Goal: Obtain resource: Download file/media

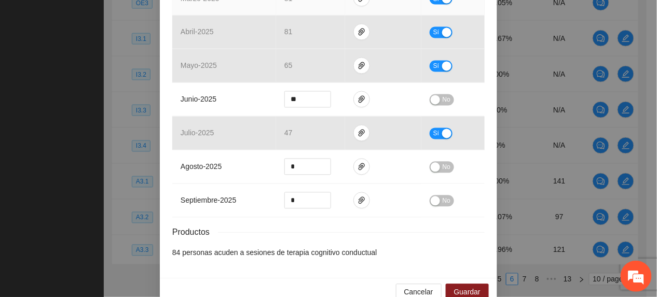
scroll to position [494, 0]
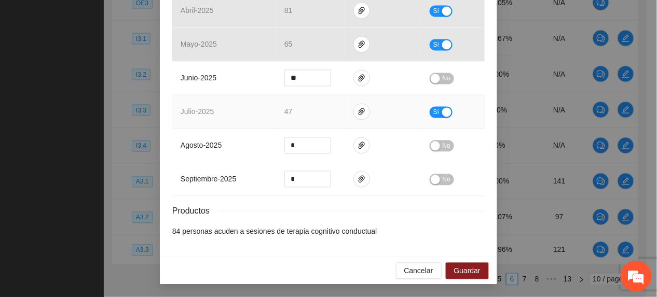
click at [433, 113] on span "Sí" at bounding box center [436, 112] width 6 height 11
drag, startPoint x: 457, startPoint y: 272, endPoint x: 459, endPoint y: 184, distance: 88.8
click at [457, 270] on span "Guardar" at bounding box center [467, 271] width 26 height 11
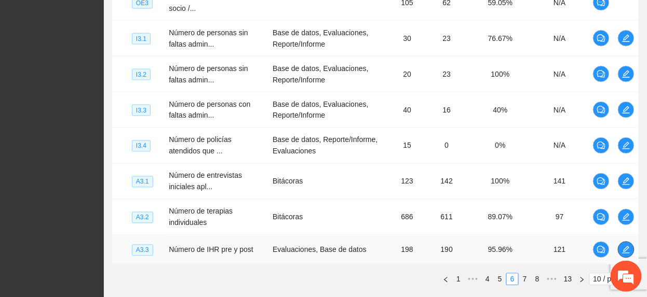
click at [627, 251] on icon "edit" at bounding box center [625, 249] width 7 height 7
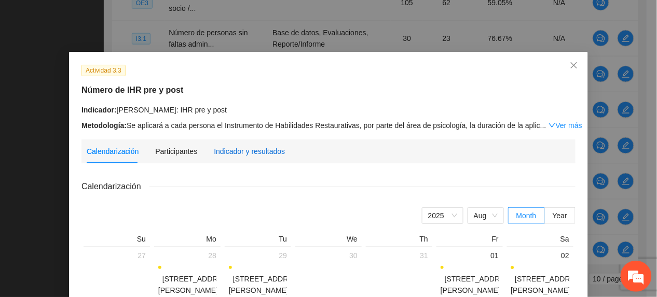
click at [235, 155] on div "Indicador y resultados" at bounding box center [249, 151] width 71 height 11
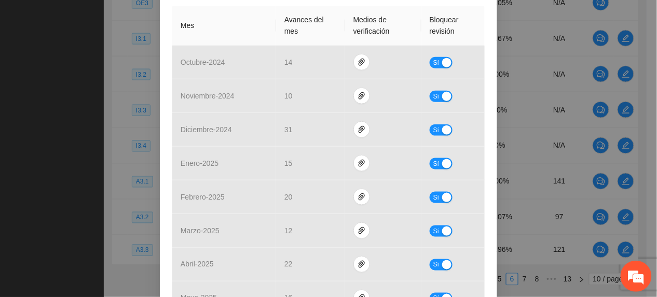
scroll to position [366, 0]
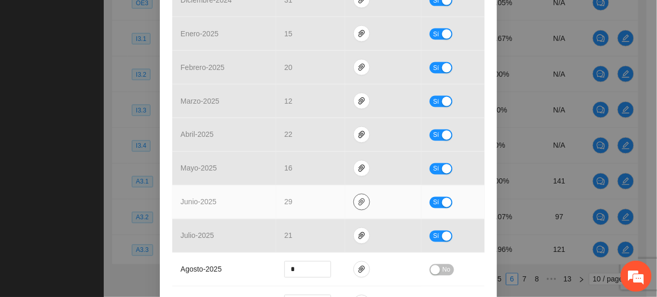
click at [358, 209] on button "button" at bounding box center [361, 202] width 17 height 17
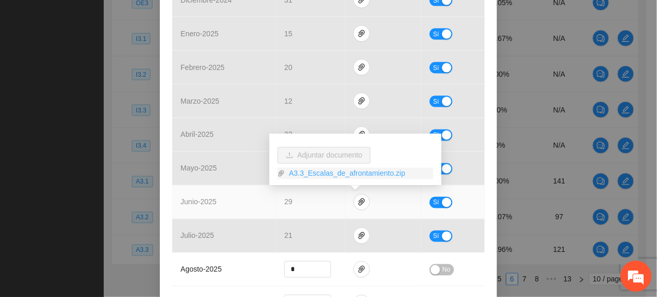
click at [317, 172] on link "A3.3_Escalas_de_afrontamiento.zip" at bounding box center [359, 173] width 148 height 11
click at [348, 173] on link "A3.3_Escalas_de_afrontamiento.zip" at bounding box center [359, 173] width 148 height 11
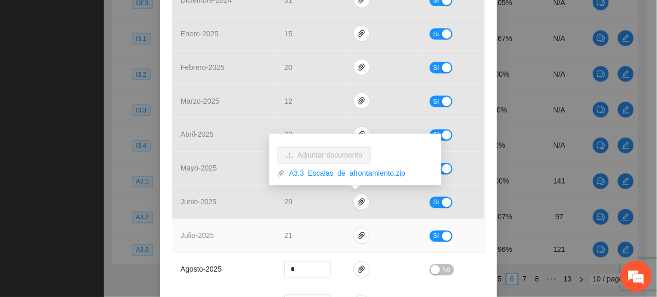
click at [312, 233] on td "21" at bounding box center [310, 237] width 69 height 34
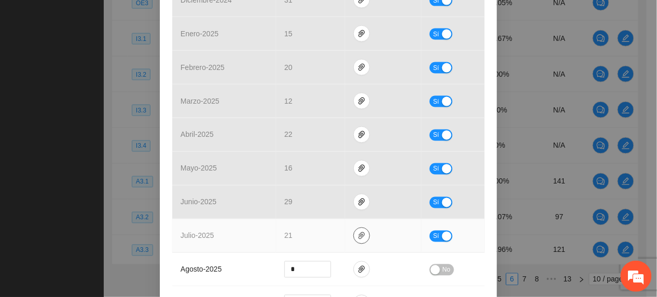
click at [358, 239] on icon "paper-clip" at bounding box center [362, 236] width 8 height 8
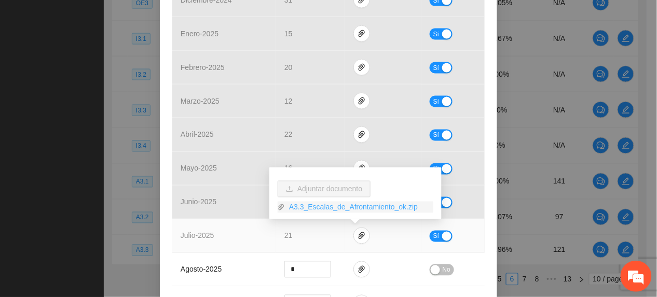
click at [327, 206] on link "A3.3_Escalas_de_Afrontamiento_ok.zip" at bounding box center [359, 207] width 148 height 11
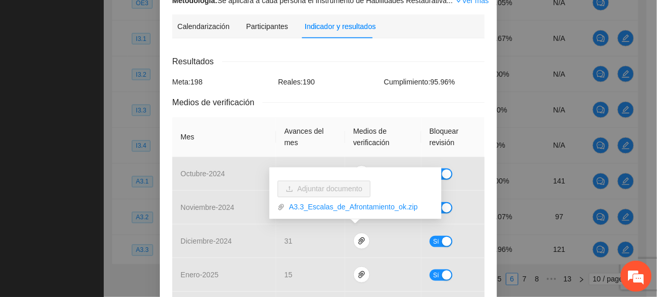
scroll to position [138, 0]
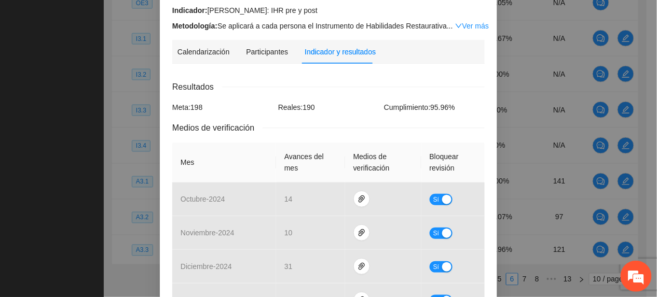
scroll to position [415, 0]
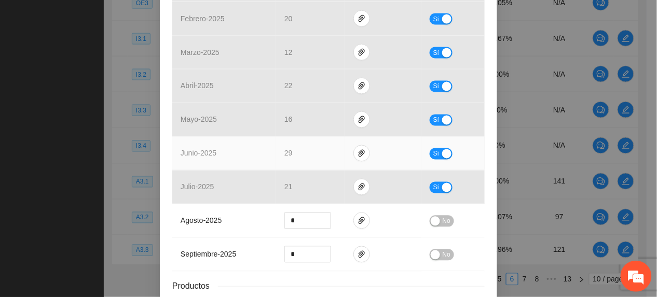
click at [430, 159] on button "Sí" at bounding box center [441, 153] width 23 height 11
drag, startPoint x: 309, startPoint y: 158, endPoint x: 50, endPoint y: 140, distance: 260.1
click at [64, 135] on div "Actividad 3.3 Número de IHR pre y post Indicador: Cuauhtémoc: IHR pre y post Me…" at bounding box center [328, 148] width 657 height 297
type input "**"
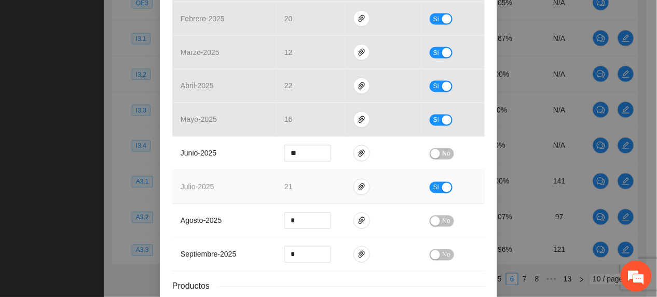
click at [433, 191] on span "Sí" at bounding box center [436, 187] width 6 height 11
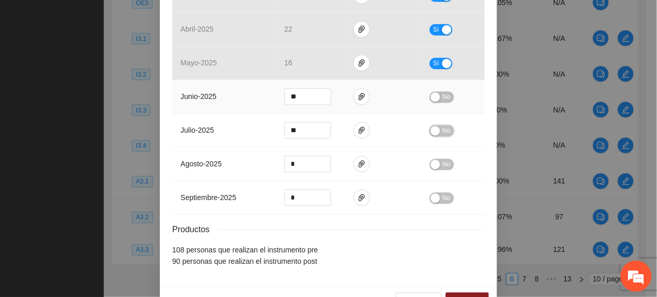
scroll to position [505, 0]
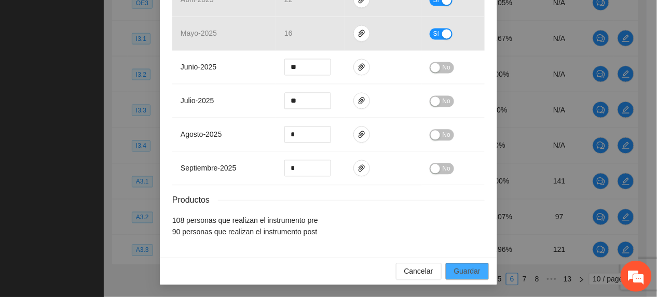
click at [479, 263] on div "Cancelar Guardar" at bounding box center [328, 271] width 337 height 28
drag, startPoint x: 467, startPoint y: 273, endPoint x: 457, endPoint y: 214, distance: 59.5
click at [466, 272] on span "Guardar" at bounding box center [467, 271] width 26 height 11
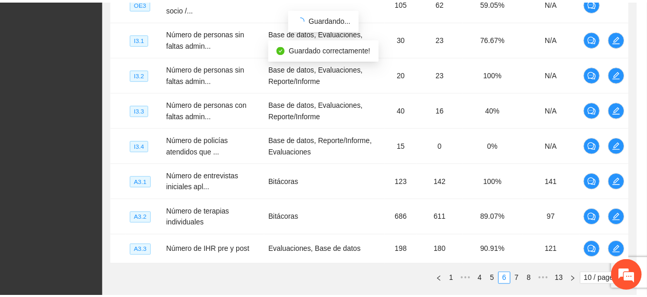
scroll to position [454, 0]
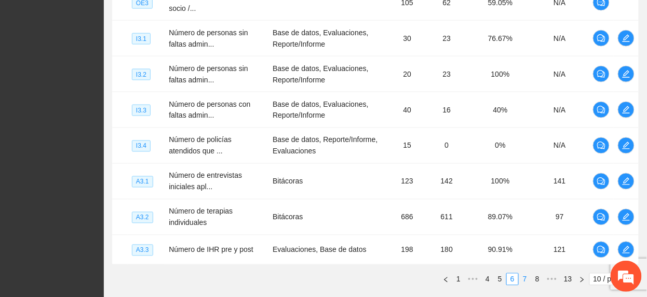
click at [524, 283] on link "7" at bounding box center [524, 279] width 11 height 11
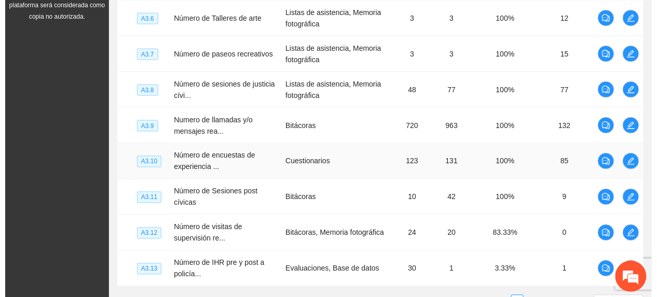
scroll to position [163, 0]
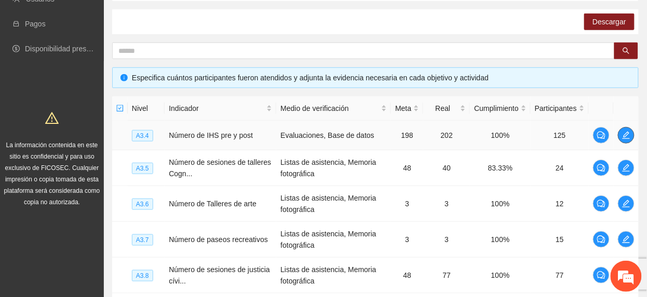
click at [628, 129] on button "button" at bounding box center [626, 135] width 17 height 17
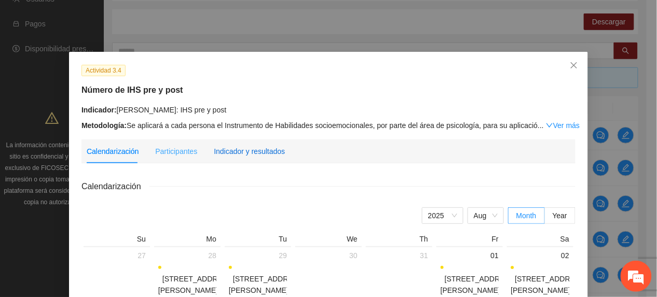
click at [250, 150] on div "Indicador y resultados" at bounding box center [249, 151] width 71 height 11
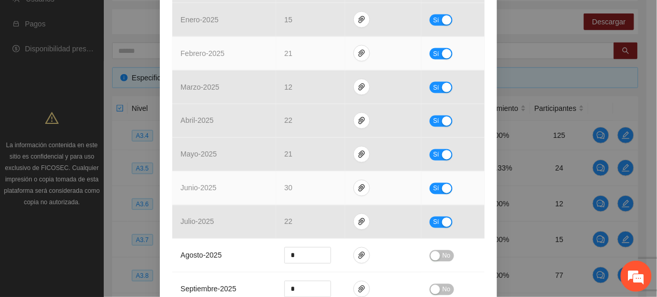
scroll to position [346, 0]
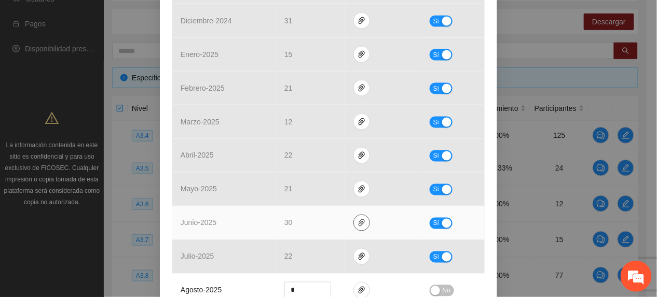
click at [358, 227] on icon "paper-clip" at bounding box center [362, 223] width 8 height 8
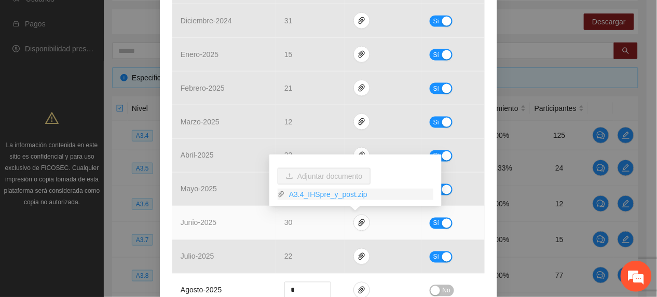
click at [316, 194] on link "A3.4_IHSpre_y_post.zip" at bounding box center [359, 194] width 148 height 11
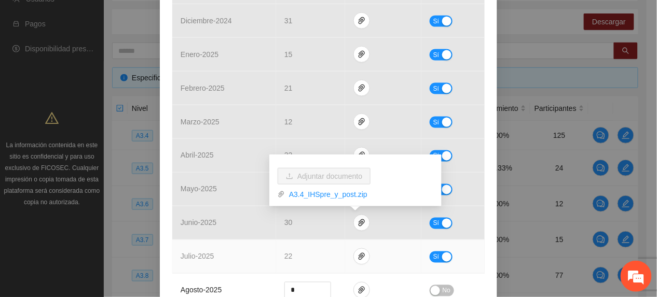
click at [318, 252] on td "22" at bounding box center [310, 257] width 69 height 34
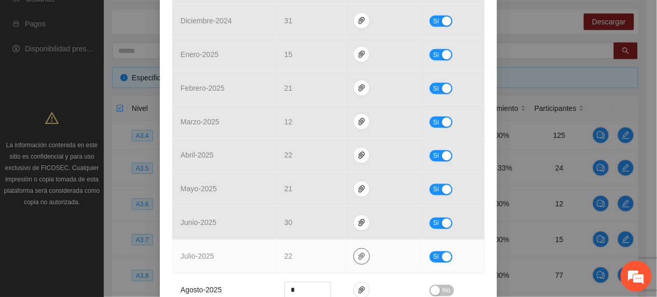
click at [358, 258] on icon "paper-clip" at bounding box center [362, 257] width 8 height 8
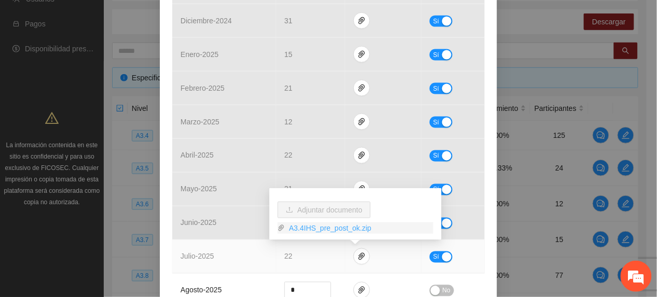
click at [317, 224] on link "A3.4IHS_pre_post_ok.zip" at bounding box center [359, 228] width 148 height 11
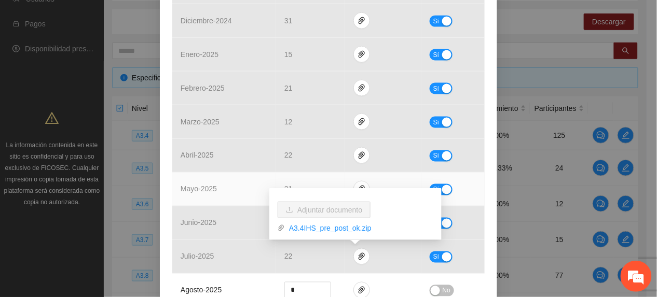
click at [247, 196] on td "mayo - 2025" at bounding box center [224, 190] width 104 height 34
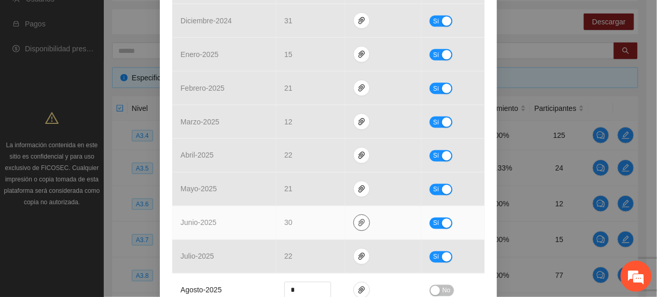
click at [358, 225] on icon "paper-clip" at bounding box center [362, 223] width 8 height 8
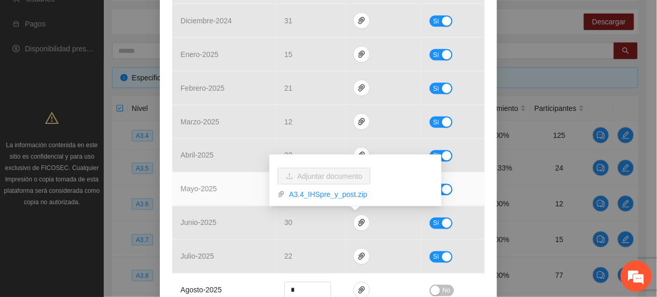
click at [212, 196] on td "mayo - 2025" at bounding box center [224, 190] width 104 height 34
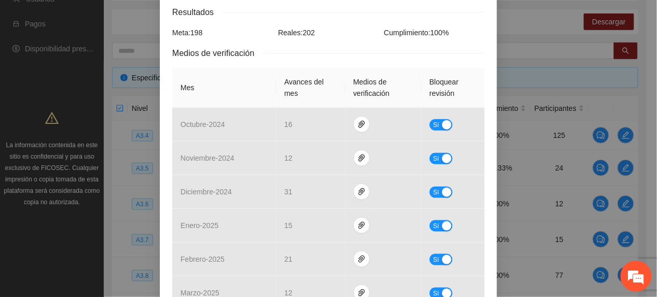
scroll to position [415, 0]
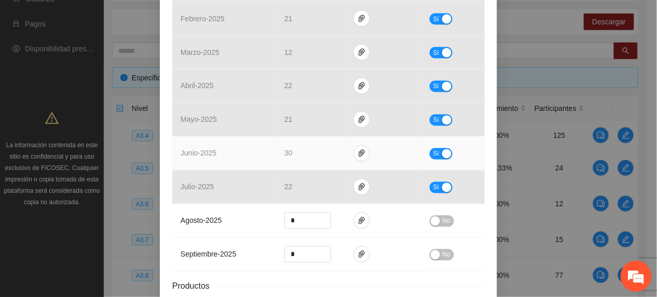
click at [433, 159] on span "Sí" at bounding box center [436, 153] width 6 height 11
type input "**"
drag, startPoint x: 319, startPoint y: 149, endPoint x: 362, endPoint y: 160, distance: 44.3
click at [324, 154] on span "Increase Value" at bounding box center [324, 150] width 11 height 9
click at [443, 154] on span "No" at bounding box center [447, 153] width 8 height 11
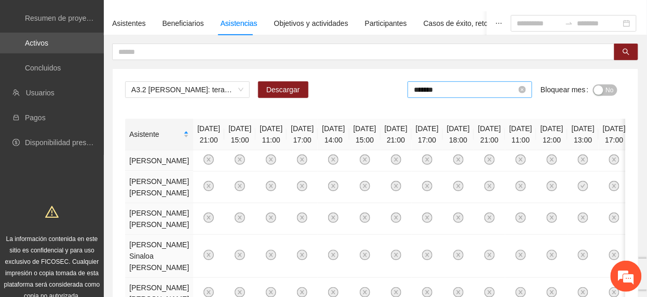
click at [443, 92] on input "*******" at bounding box center [465, 89] width 103 height 11
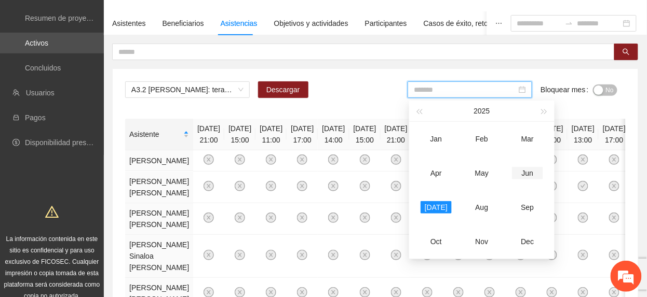
click at [522, 175] on div "Jun" at bounding box center [527, 173] width 31 height 12
type input "*******"
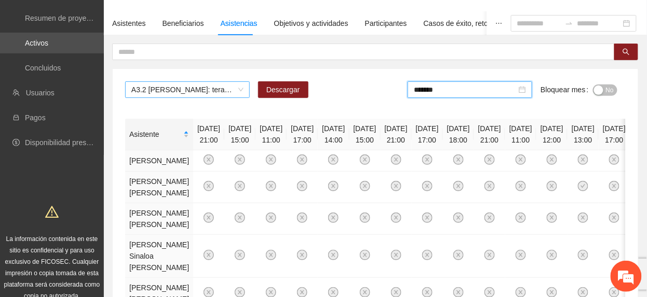
click at [217, 86] on span "A3.2 [PERSON_NAME]: terapia individual" at bounding box center [187, 90] width 112 height 16
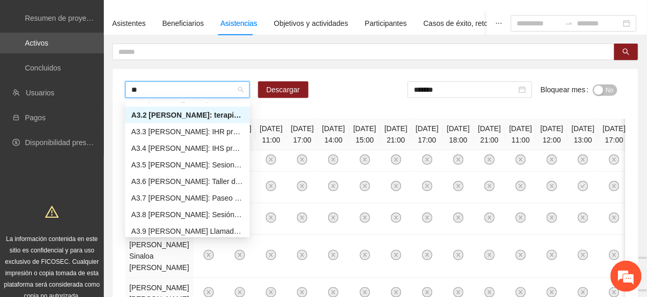
type input "***"
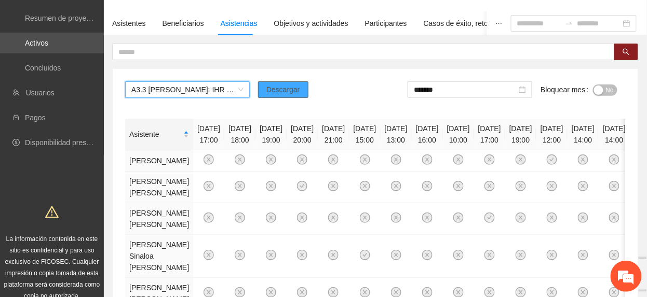
click at [268, 88] on span "Descargar" at bounding box center [283, 89] width 34 height 11
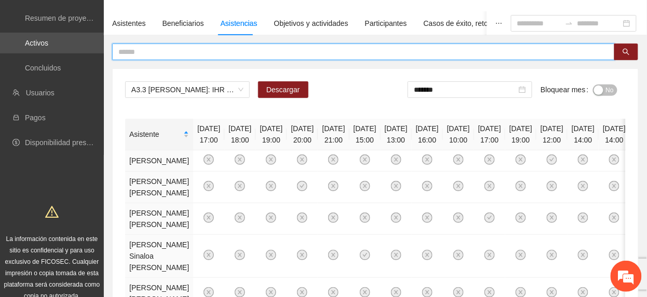
click at [262, 52] on input "text" at bounding box center [359, 51] width 482 height 11
type input "*******"
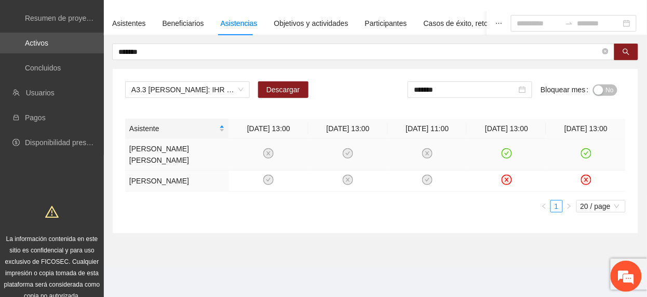
click at [505, 154] on icon "check-circle" at bounding box center [506, 153] width 9 height 9
click at [501, 89] on input "*******" at bounding box center [465, 89] width 103 height 11
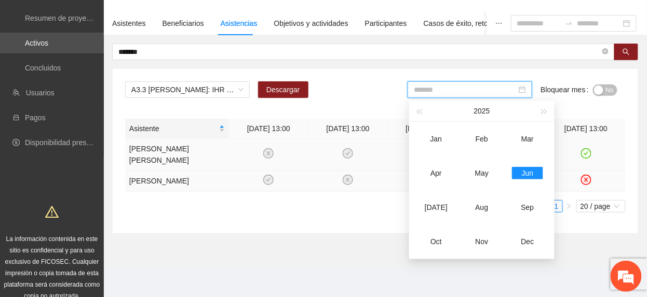
drag, startPoint x: 431, startPoint y: 202, endPoint x: 512, endPoint y: 179, distance: 84.4
click at [434, 202] on div "[DATE]" at bounding box center [435, 207] width 31 height 12
type input "*******"
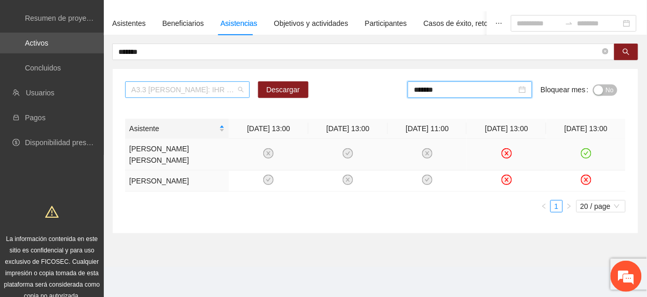
click at [195, 92] on span "A3.3 [PERSON_NAME]: IHR pre y post" at bounding box center [187, 90] width 112 height 16
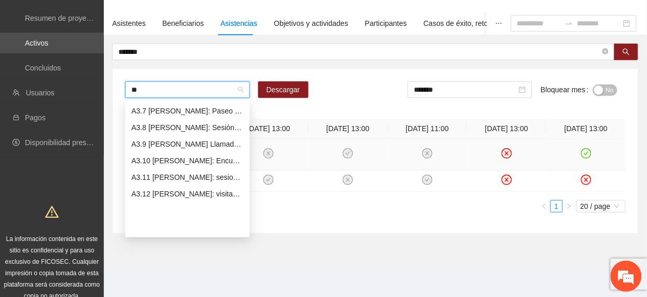
scroll to position [33, 0]
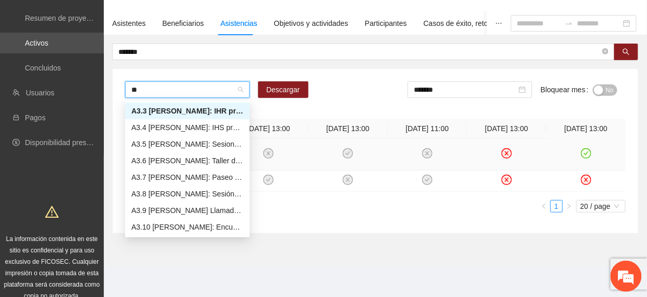
type input "***"
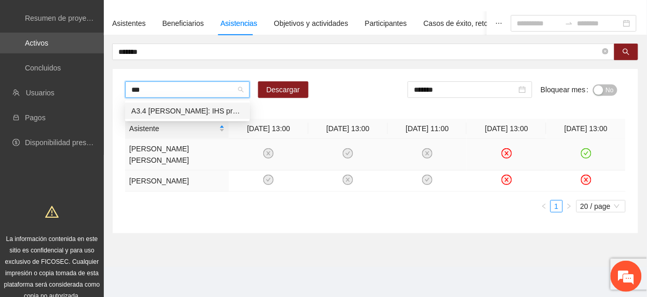
scroll to position [0, 0]
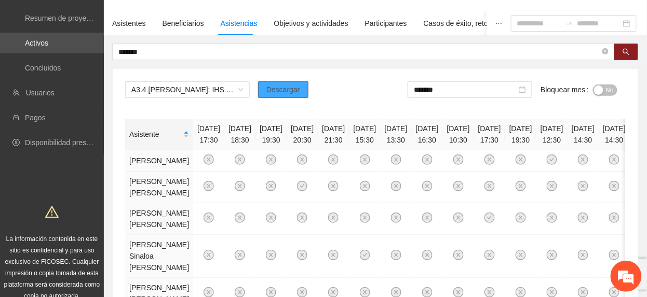
click at [271, 85] on span "Descargar" at bounding box center [283, 89] width 34 height 11
